Goal: Find specific page/section: Find specific page/section

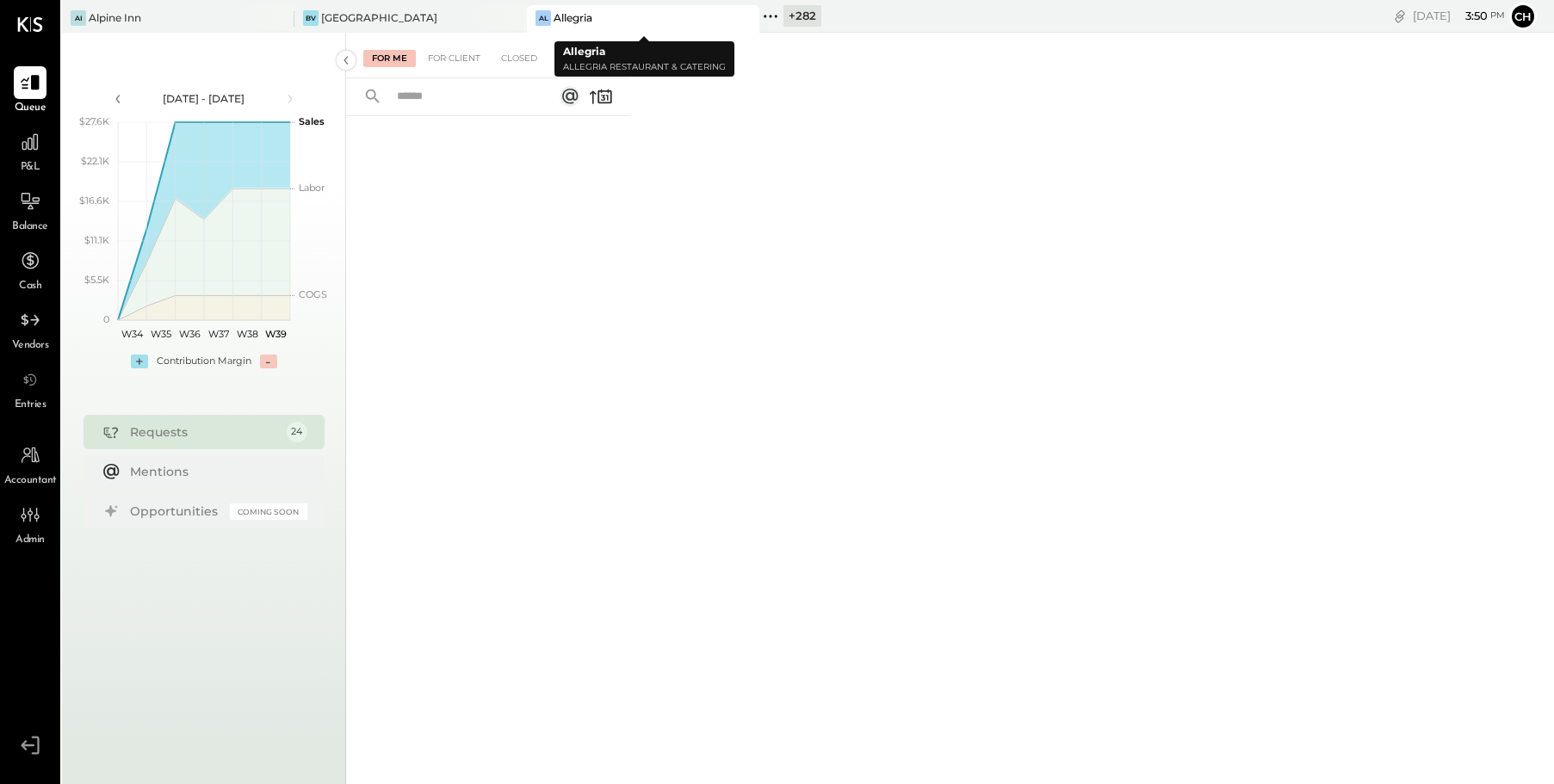
click at [746, 24] on icon at bounding box center [744, 18] width 22 height 21
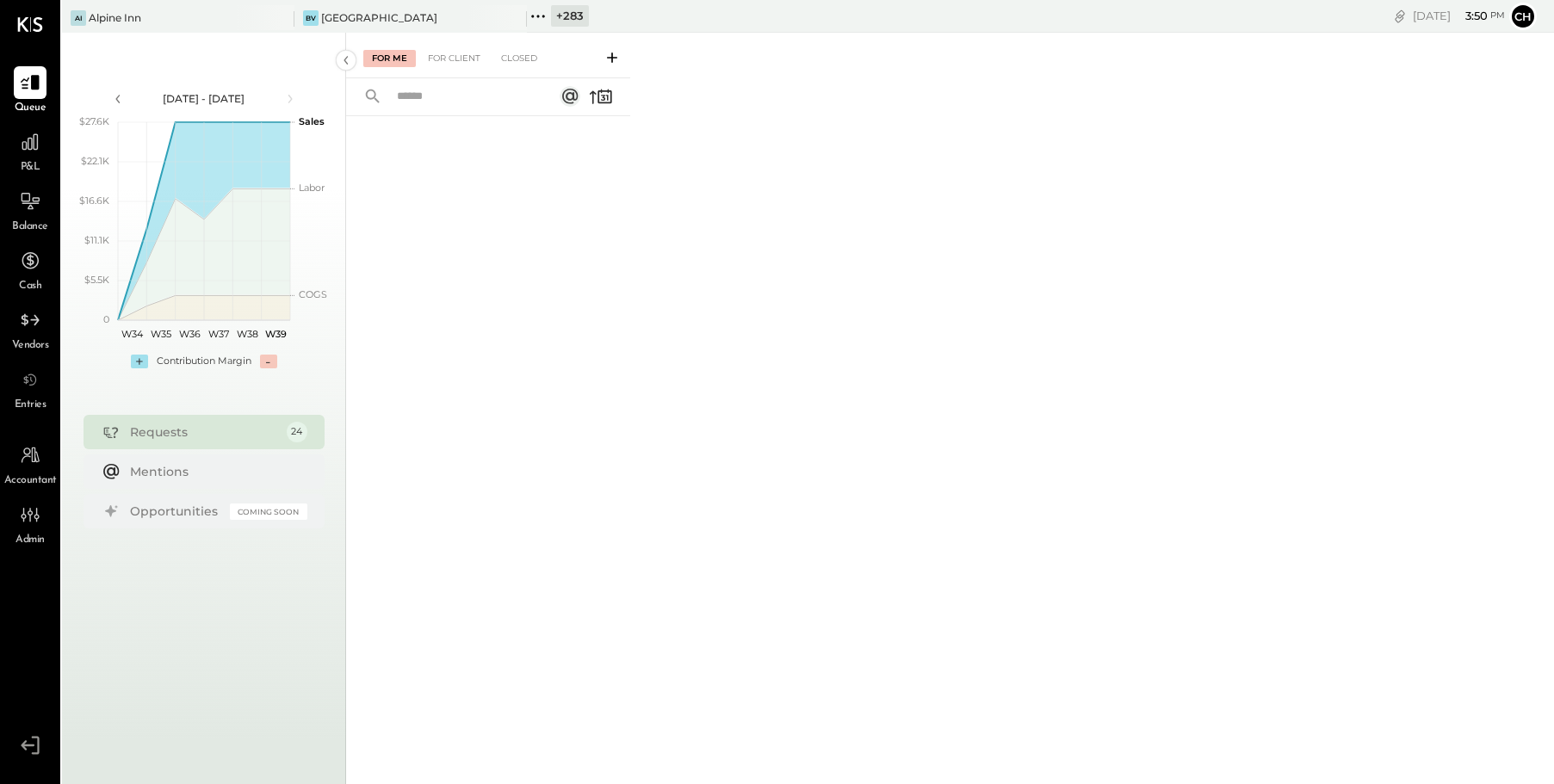
click at [538, 17] on icon at bounding box center [538, 16] width 23 height 23
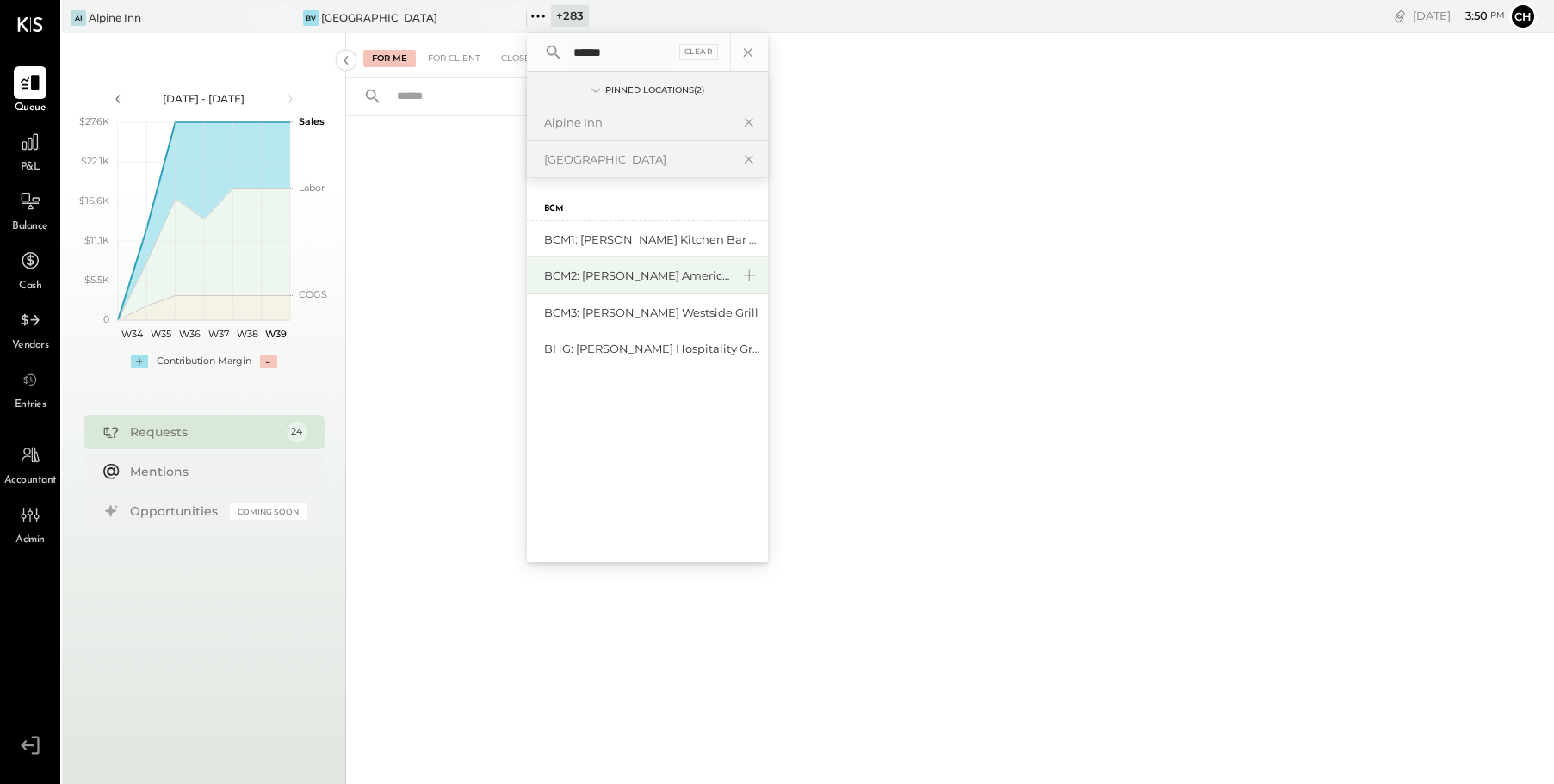
type input "******"
click at [657, 272] on div "BCM2: [PERSON_NAME] American Cooking" at bounding box center [637, 276] width 186 height 16
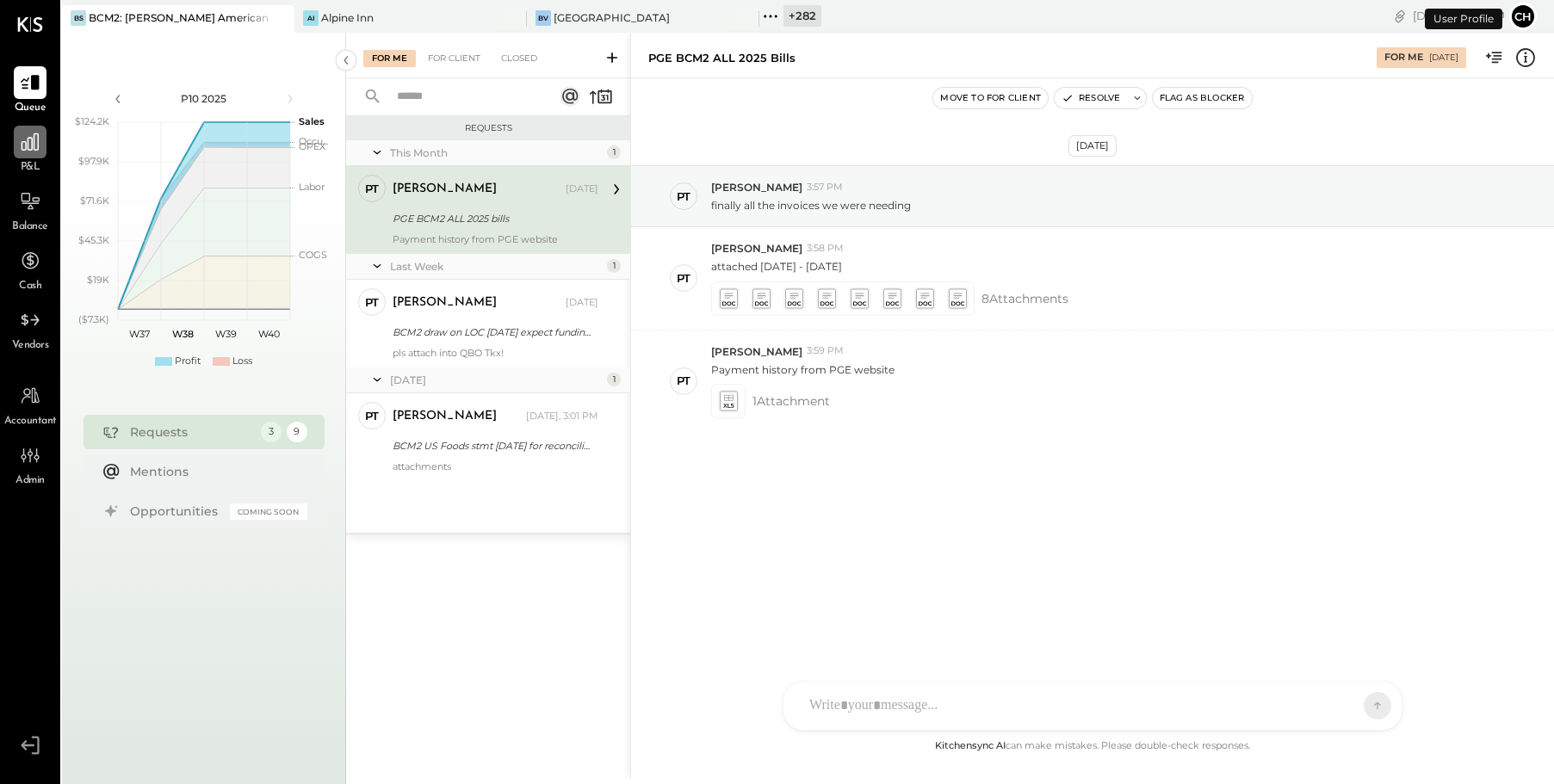
click at [34, 147] on icon at bounding box center [30, 141] width 17 height 17
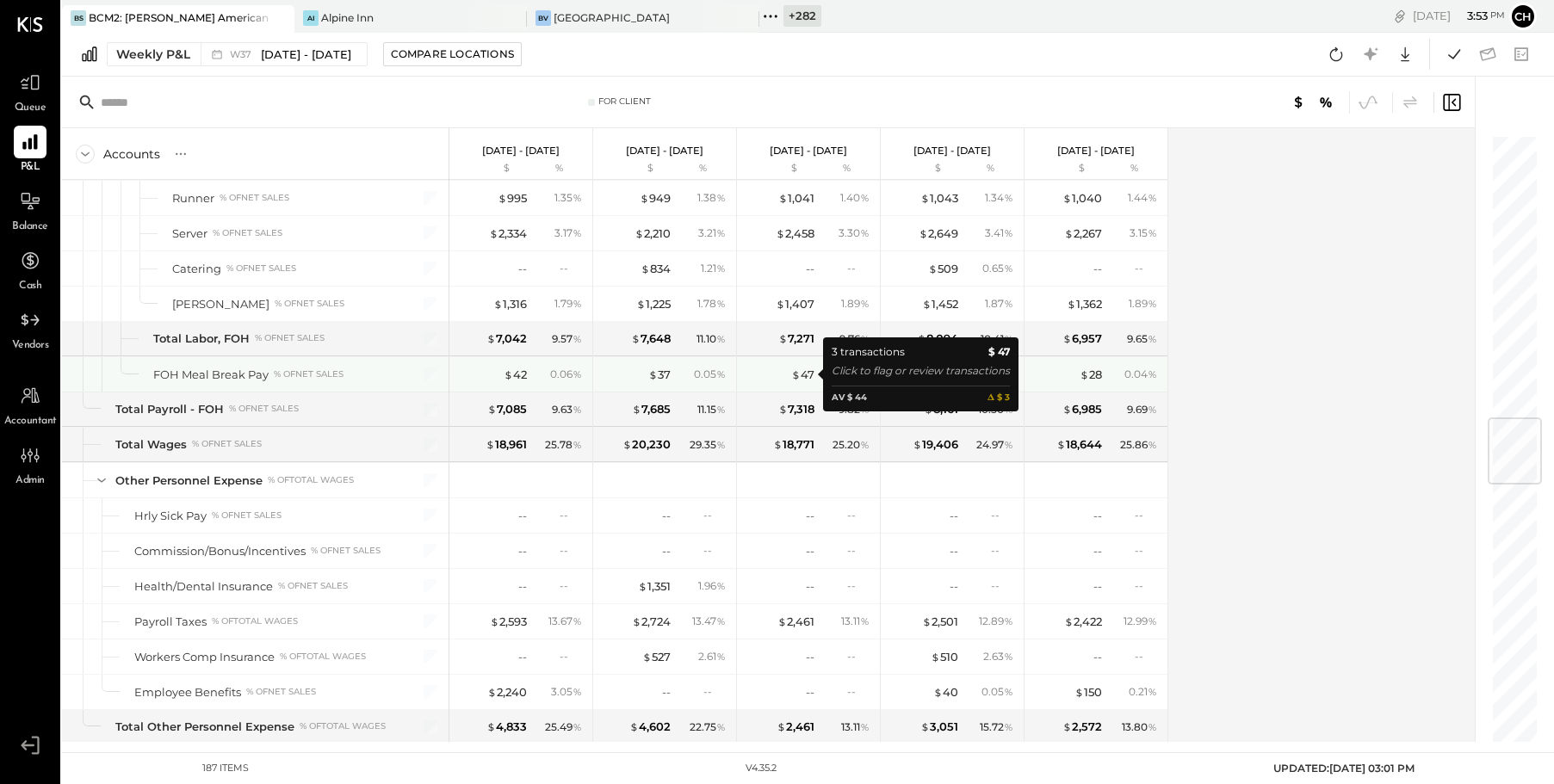
scroll to position [2398, 0]
